Goal: Transaction & Acquisition: Purchase product/service

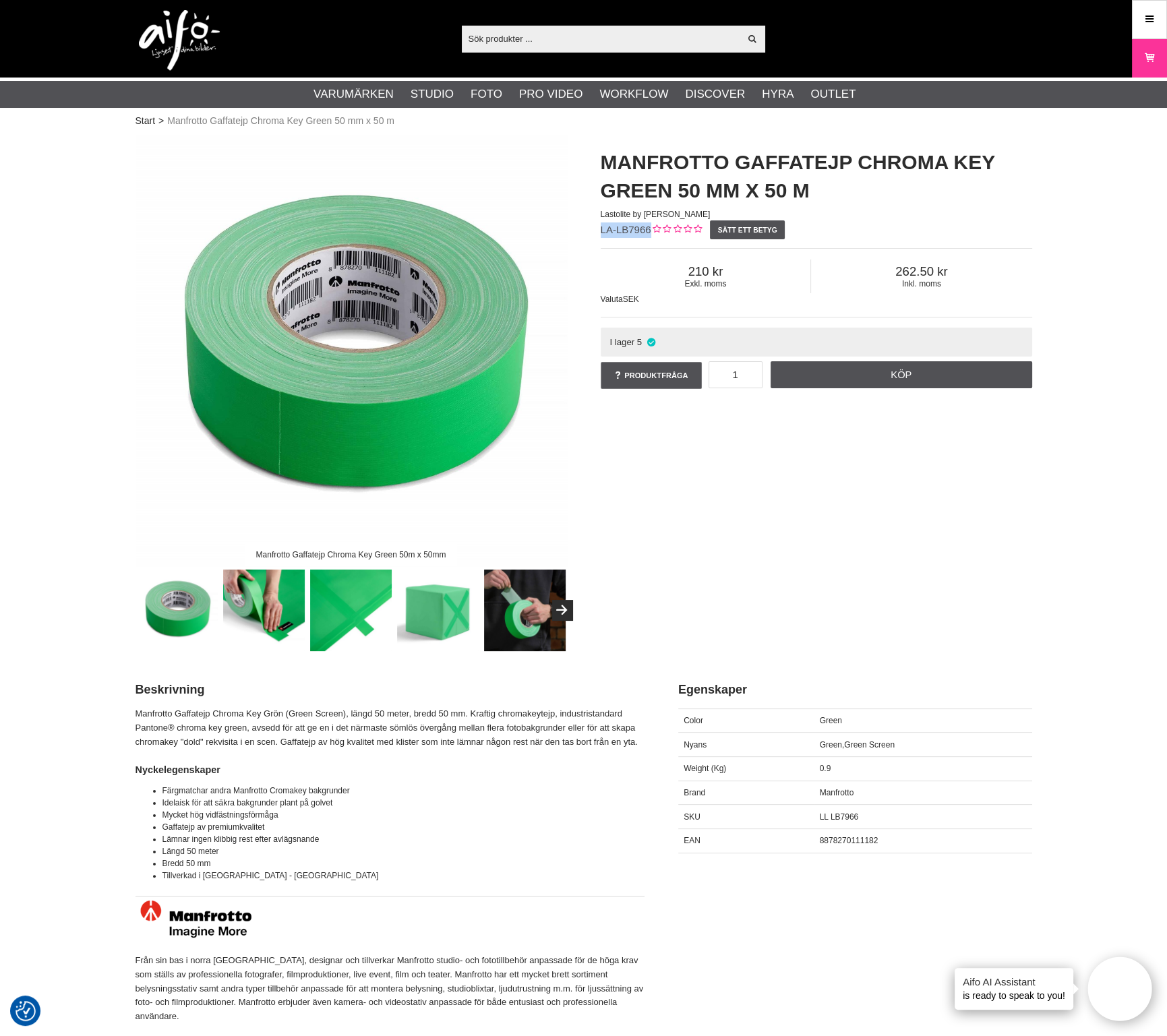
click at [448, 366] on img at bounding box center [351, 350] width 432 height 432
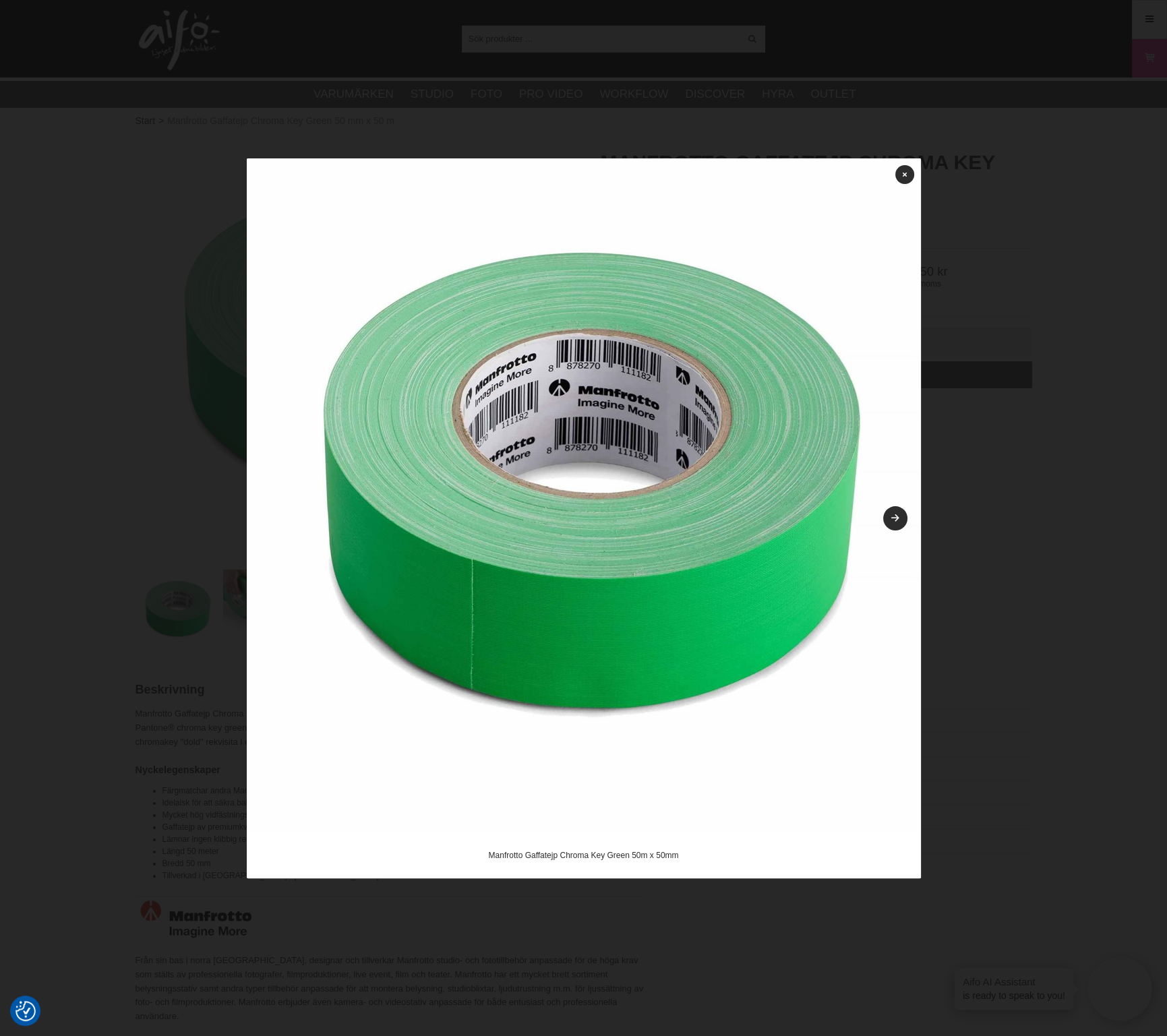
click at [906, 510] on img at bounding box center [583, 495] width 674 height 674
click at [904, 514] on link at bounding box center [895, 518] width 24 height 24
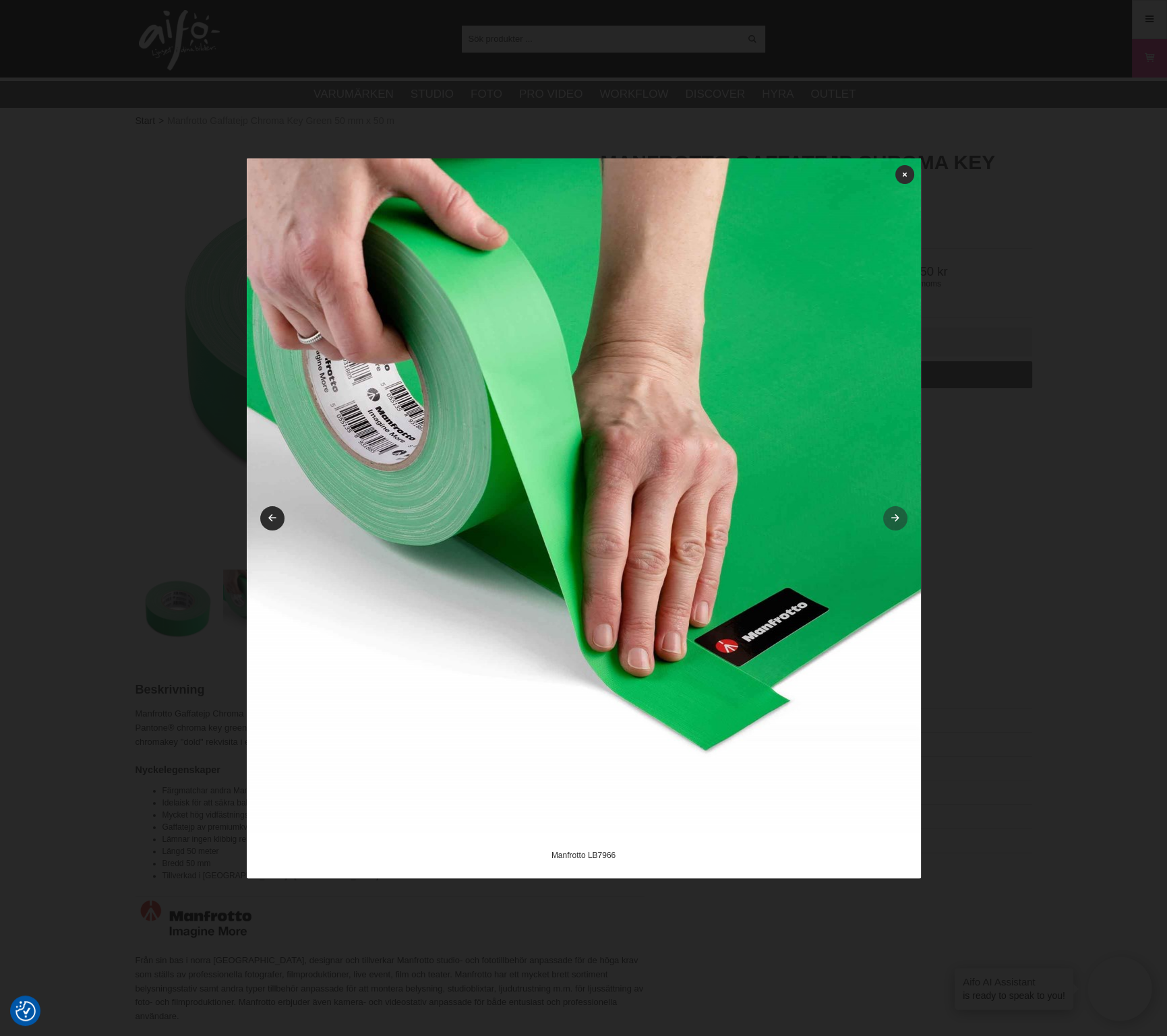
click at [892, 517] on icon at bounding box center [895, 518] width 11 height 8
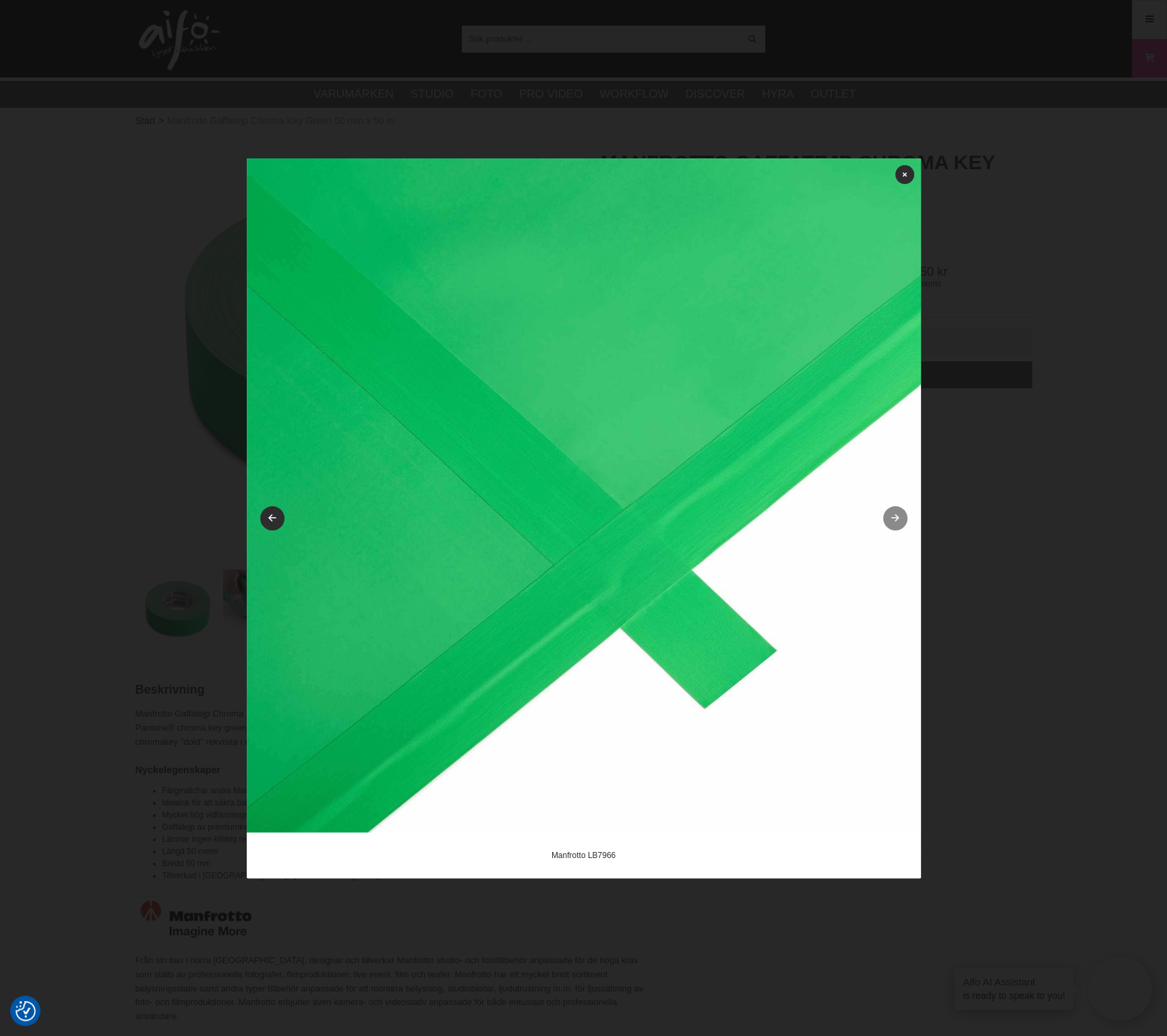
click at [892, 517] on icon at bounding box center [895, 518] width 11 height 8
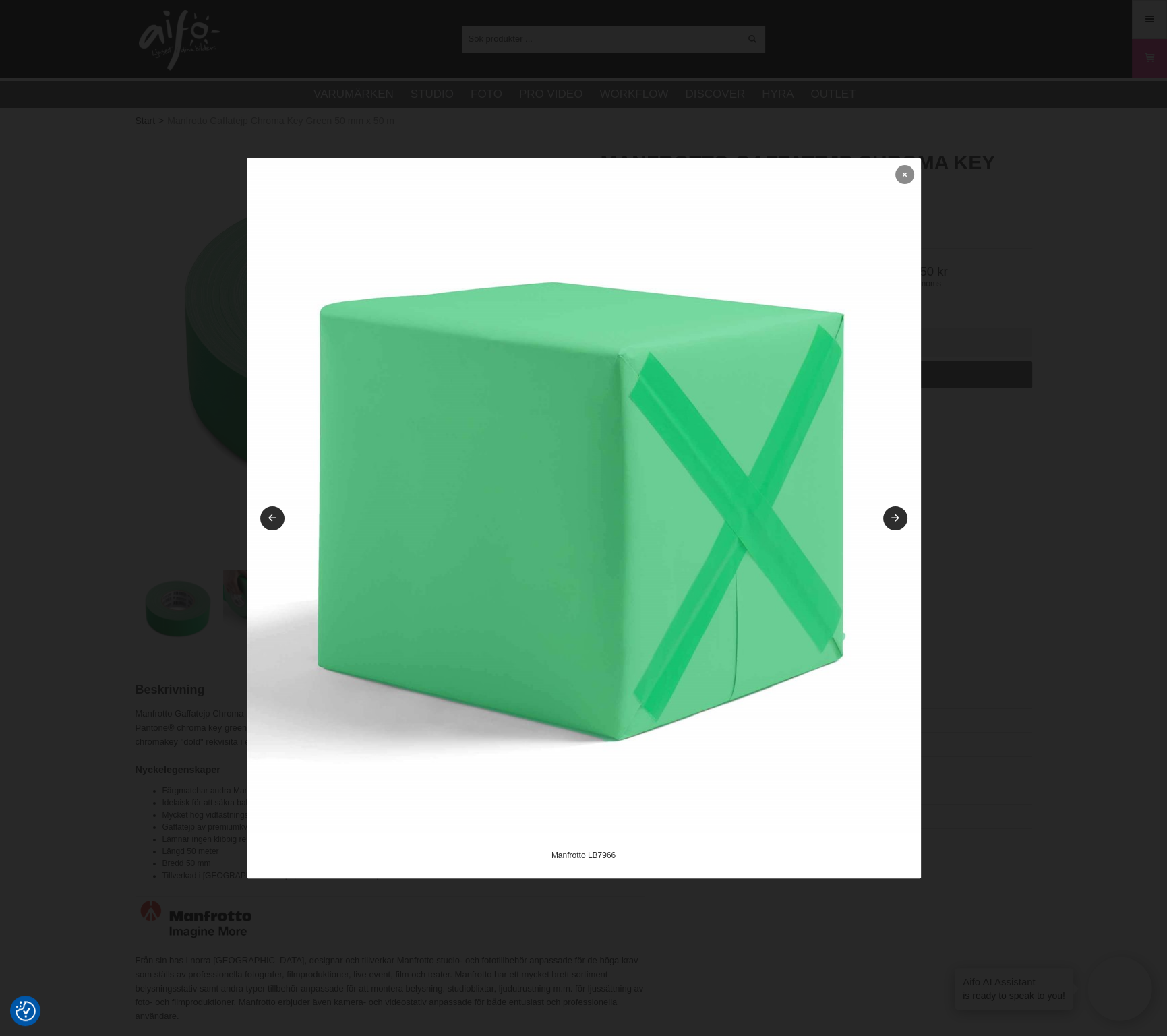
click at [901, 173] on link at bounding box center [904, 175] width 19 height 19
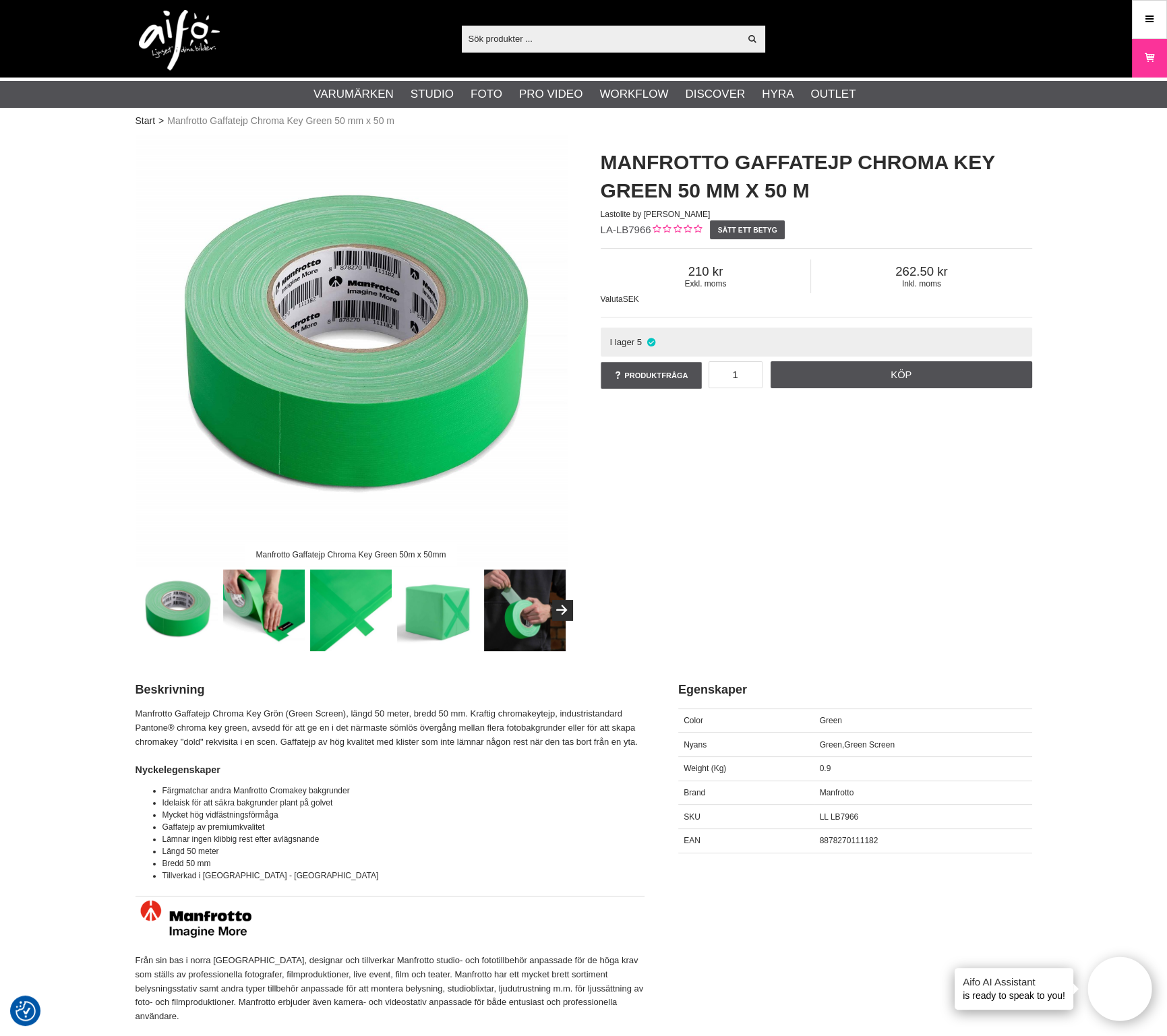
click at [560, 605] on button "Next" at bounding box center [562, 610] width 21 height 21
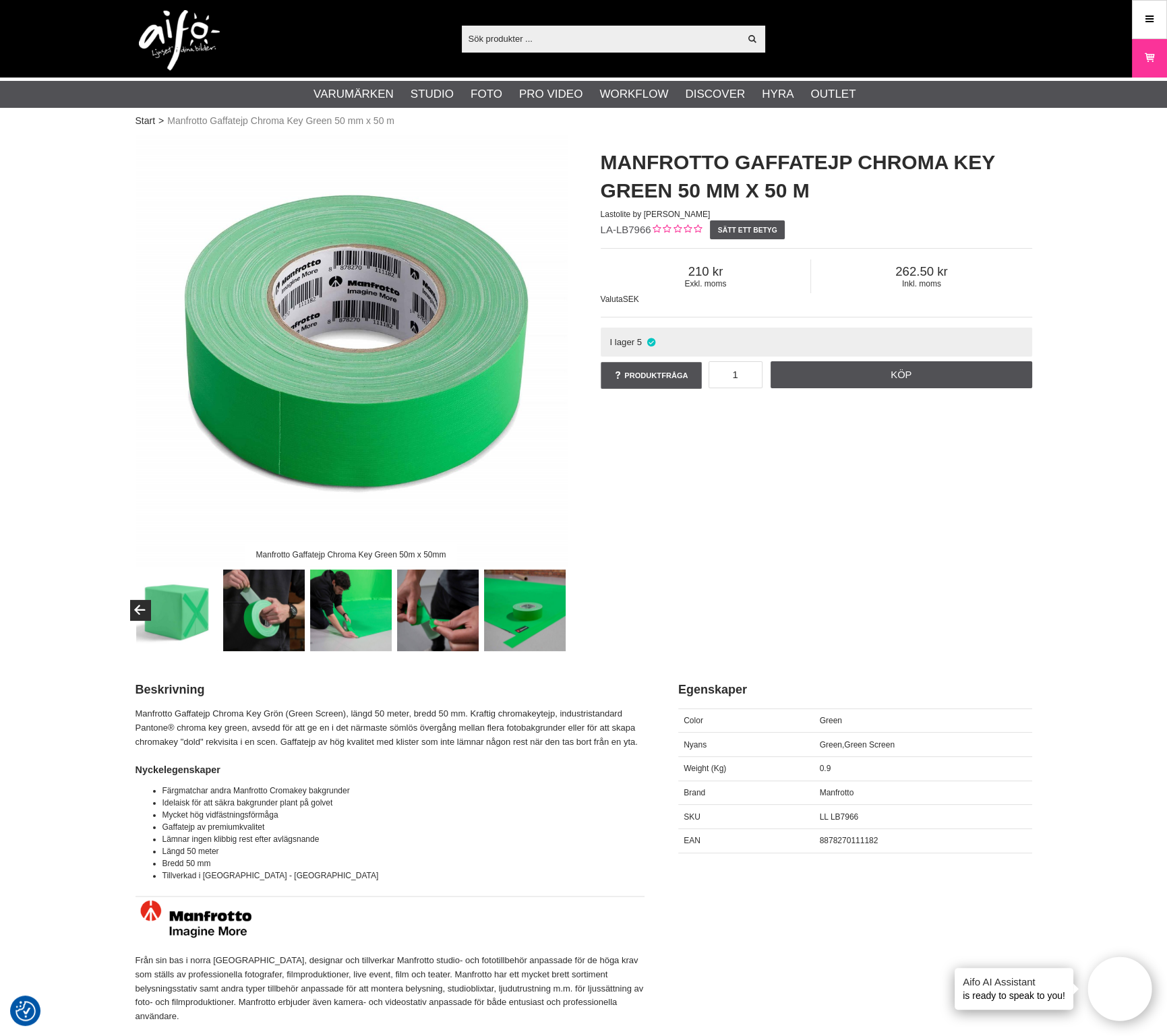
click at [560, 605] on img at bounding box center [524, 610] width 81 height 81
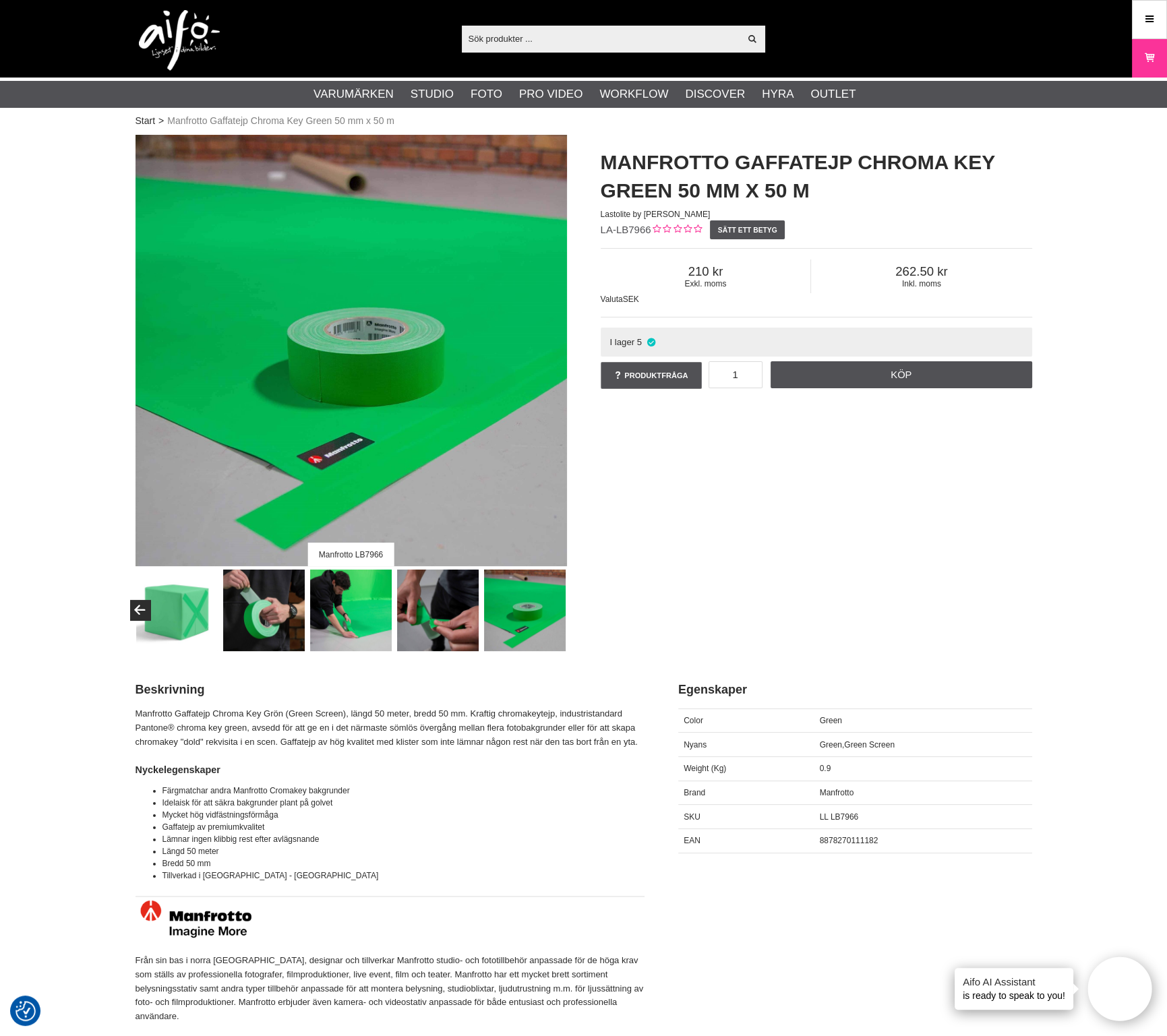
click at [518, 623] on img at bounding box center [524, 610] width 81 height 81
click at [459, 617] on img at bounding box center [437, 610] width 81 height 81
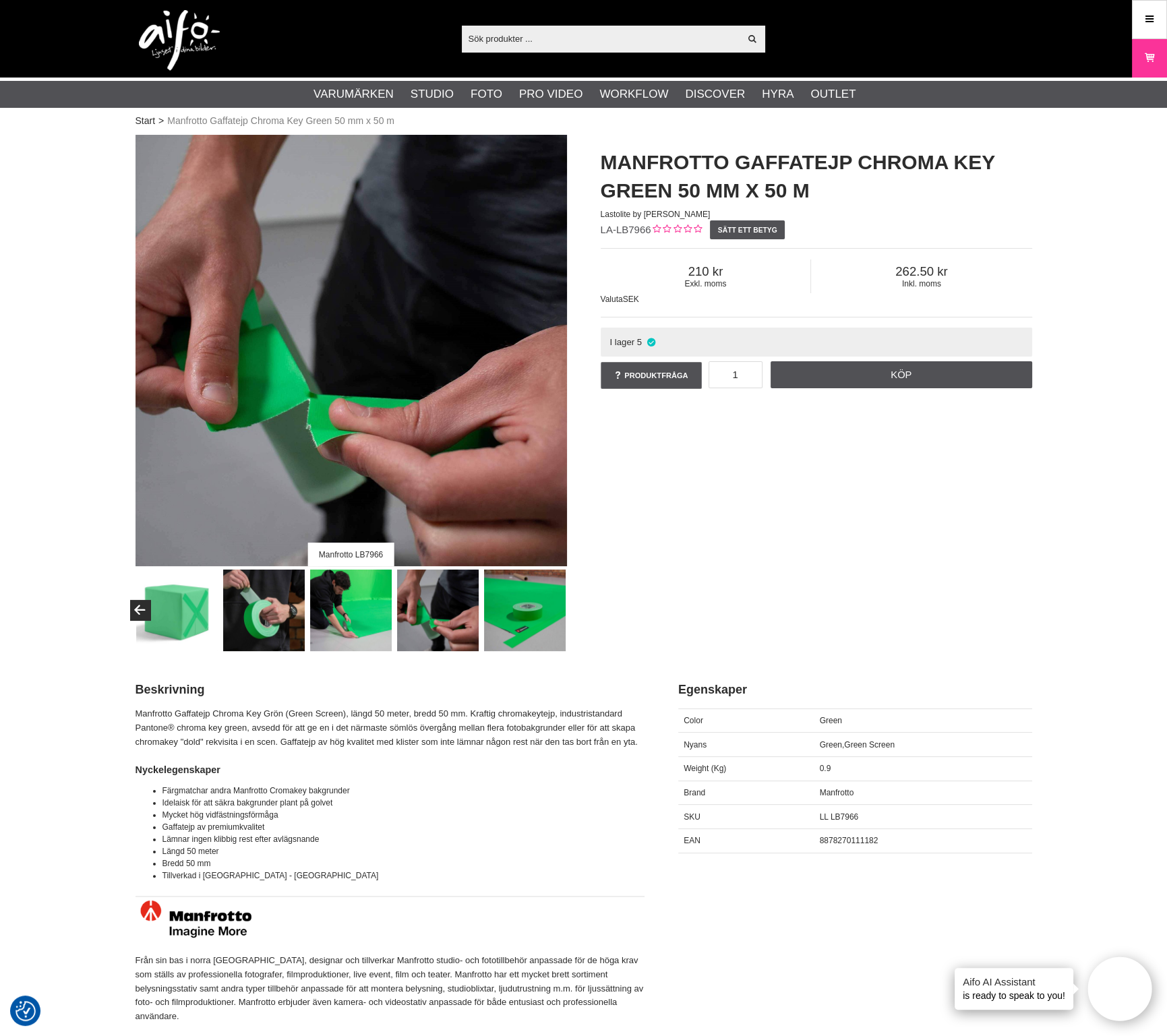
click at [368, 620] on img at bounding box center [350, 610] width 81 height 81
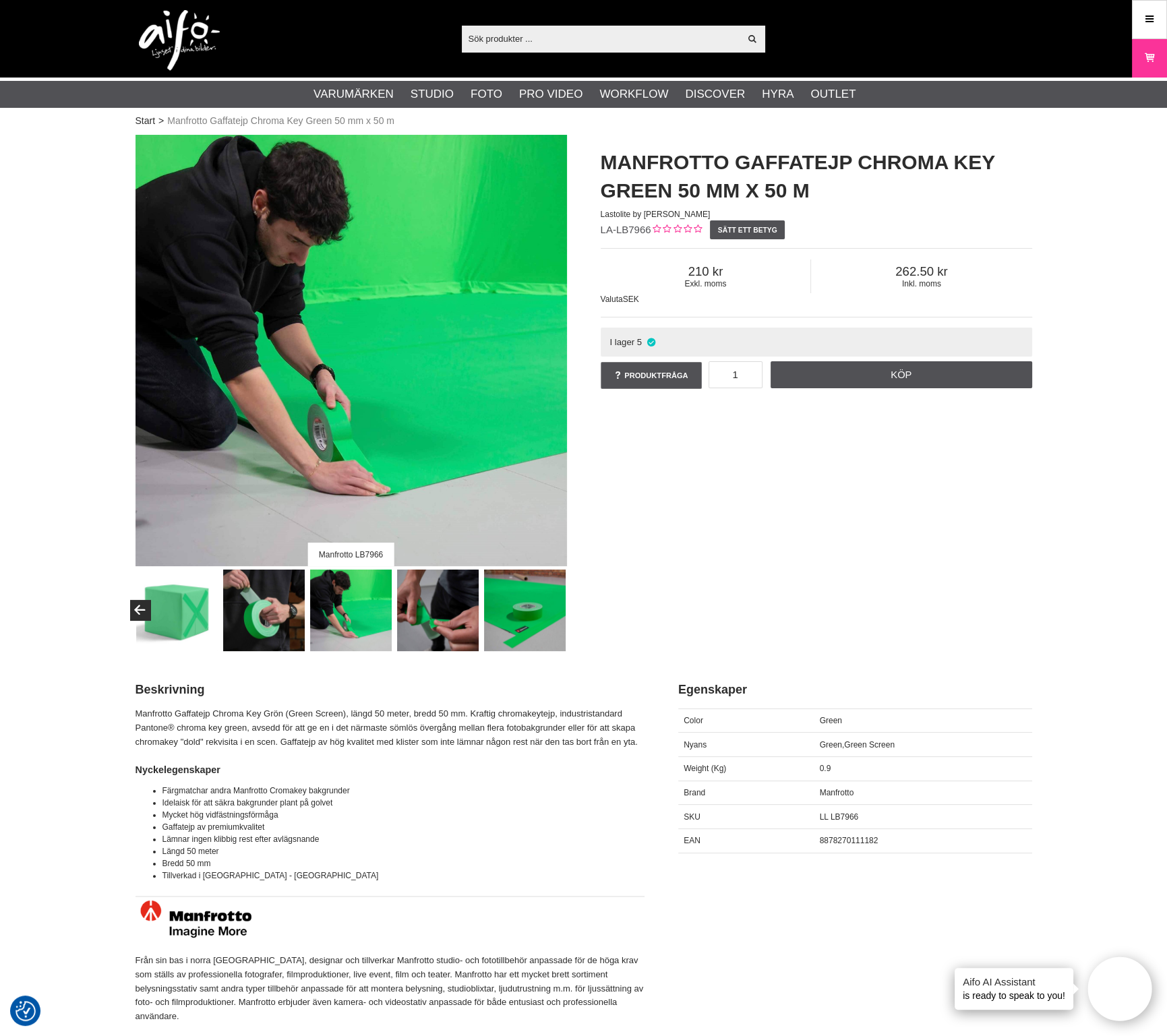
click at [264, 616] on img at bounding box center [263, 610] width 81 height 81
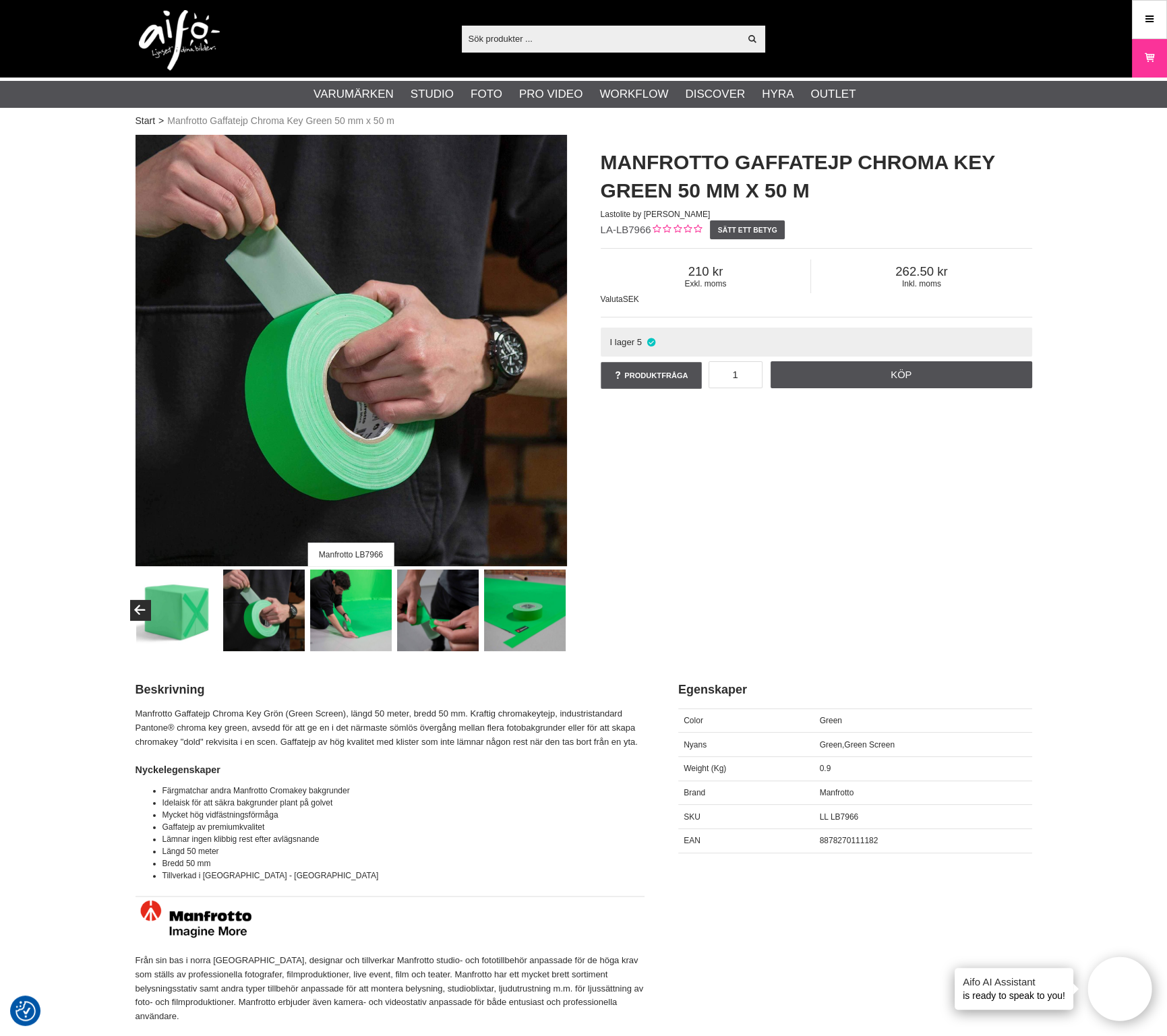
click at [446, 607] on img at bounding box center [437, 610] width 81 height 81
